Goal: Information Seeking & Learning: Find specific fact

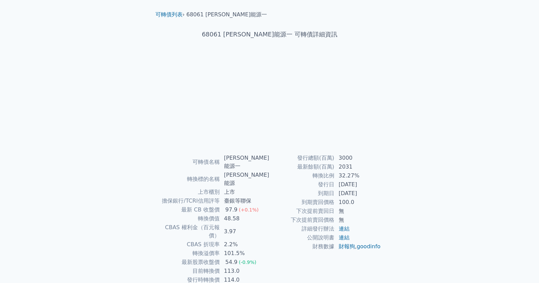
scroll to position [32, 0]
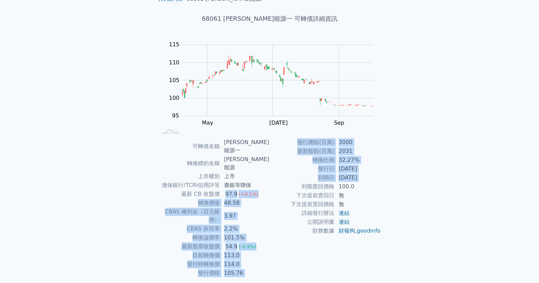
drag, startPoint x: 229, startPoint y: 178, endPoint x: 273, endPoint y: 187, distance: 45.4
click at [273, 187] on div "可轉債名稱 森崴能源一 轉換標的名稱 森崴能源 上市櫃別 上市 擔保銀行/TCRI信用評等 臺銀等聯保 最新 CB 收盤價 97.9 (+0.1%) 轉換價值…" at bounding box center [270, 208] width 240 height 140
click at [273, 187] on td "到期賣回價格" at bounding box center [302, 186] width 65 height 9
drag, startPoint x: 224, startPoint y: 162, endPoint x: 271, endPoint y: 178, distance: 50.0
click at [271, 178] on div "可轉債名稱 森崴能源一 轉換標的名稱 森崴能源 上市櫃別 上市 擔保銀行/TCRI信用評等 臺銀等聯保 最新 CB 收盤價 97.9 (+0.1%) 轉換價值…" at bounding box center [270, 208] width 240 height 140
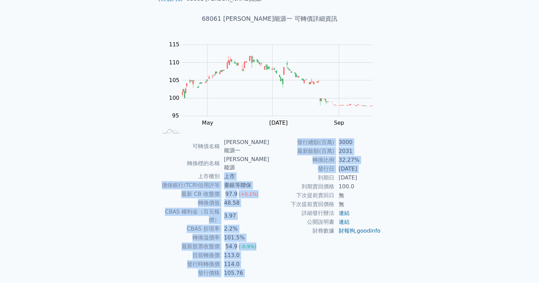
click at [271, 178] on td "到期日" at bounding box center [302, 177] width 65 height 9
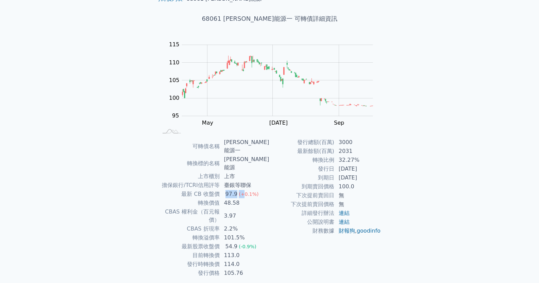
drag, startPoint x: 228, startPoint y: 177, endPoint x: 244, endPoint y: 178, distance: 16.0
click at [244, 190] on td "97.9 (+0.1%)" at bounding box center [245, 194] width 50 height 9
click at [244, 191] on span "(+0.1%)" at bounding box center [249, 193] width 20 height 5
